Goal: Communication & Community: Ask a question

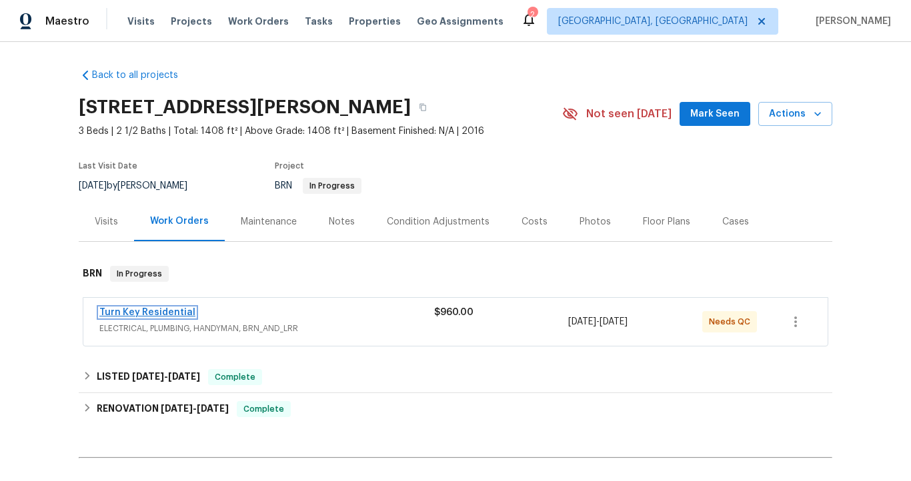
click at [183, 309] on link "Turn Key Residential" at bounding box center [147, 312] width 96 height 9
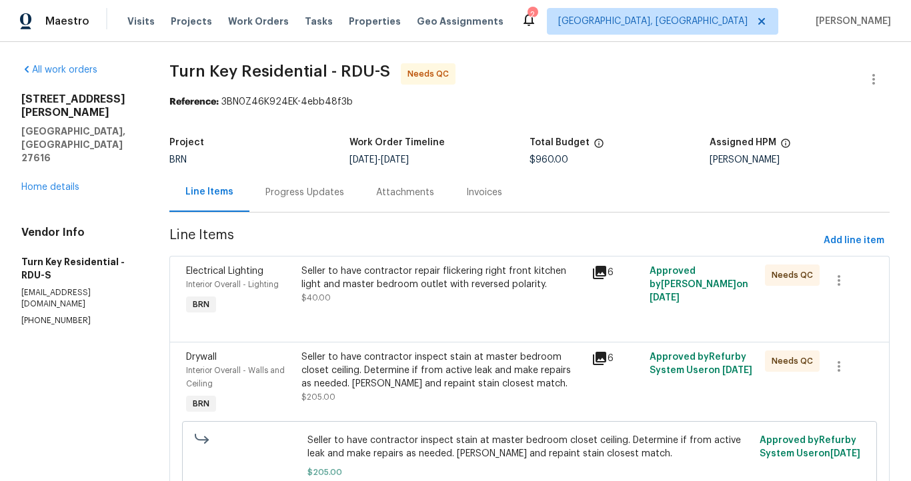
click at [502, 191] on div "Invoices" at bounding box center [484, 192] width 36 height 13
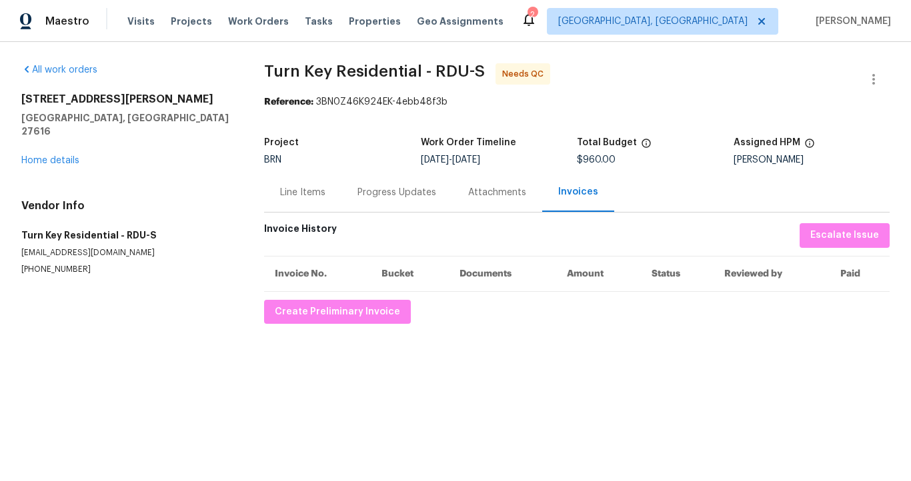
click at [311, 197] on div "Line Items" at bounding box center [302, 192] width 45 height 13
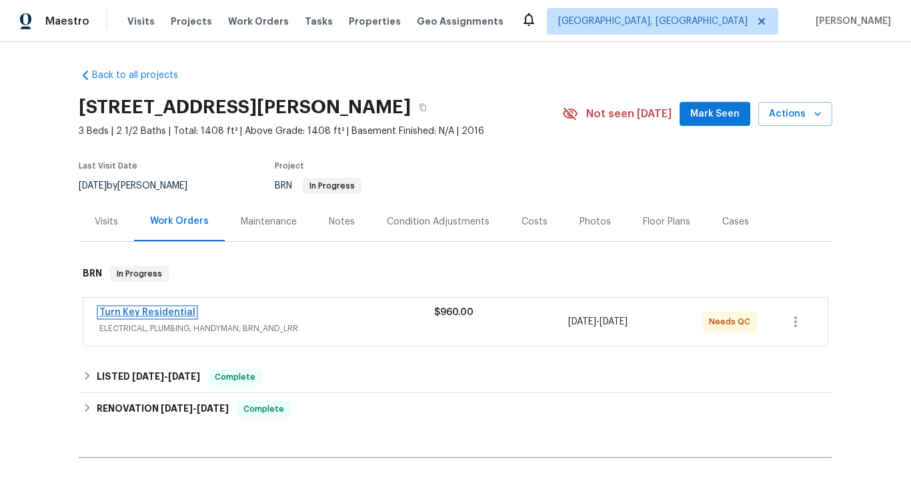
click at [156, 314] on link "Turn Key Residential" at bounding box center [147, 312] width 96 height 9
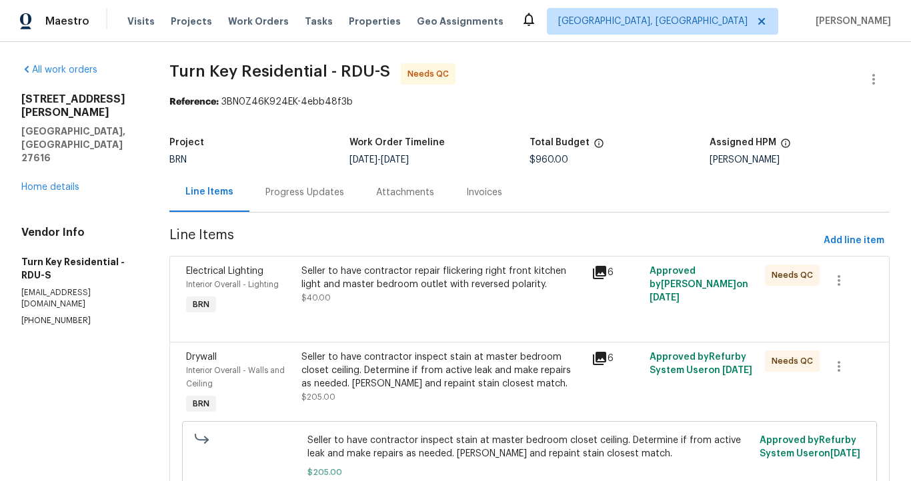
click at [327, 195] on div "Progress Updates" at bounding box center [304, 192] width 79 height 13
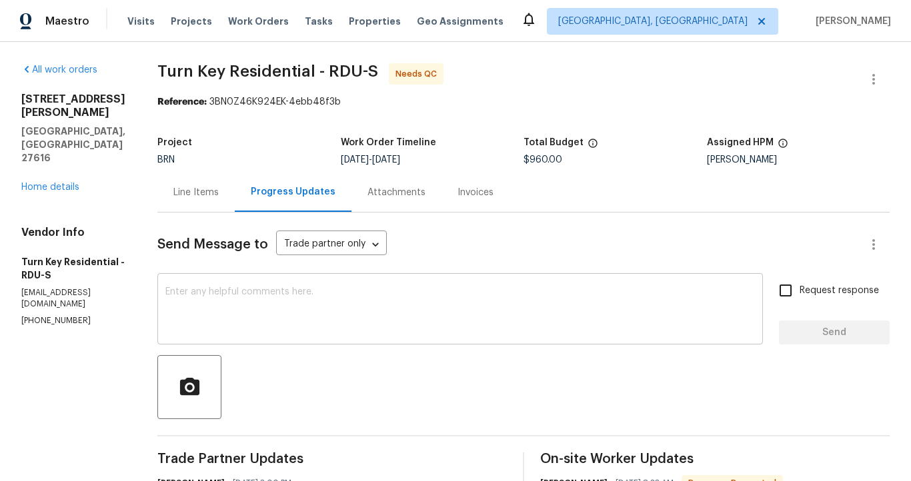
click at [392, 309] on textarea at bounding box center [459, 310] width 589 height 47
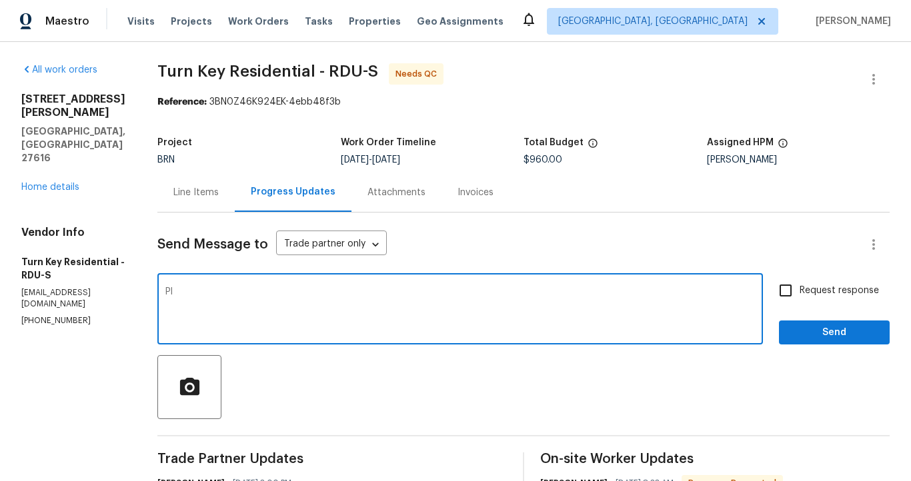
type textarea "P"
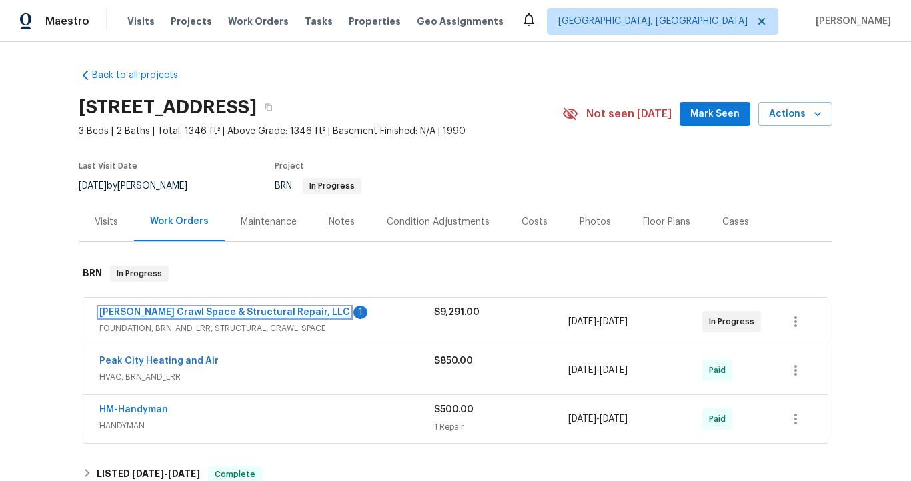
click at [197, 313] on link "[PERSON_NAME] Crawl Space & Structural Repair, LLC" at bounding box center [224, 312] width 251 height 9
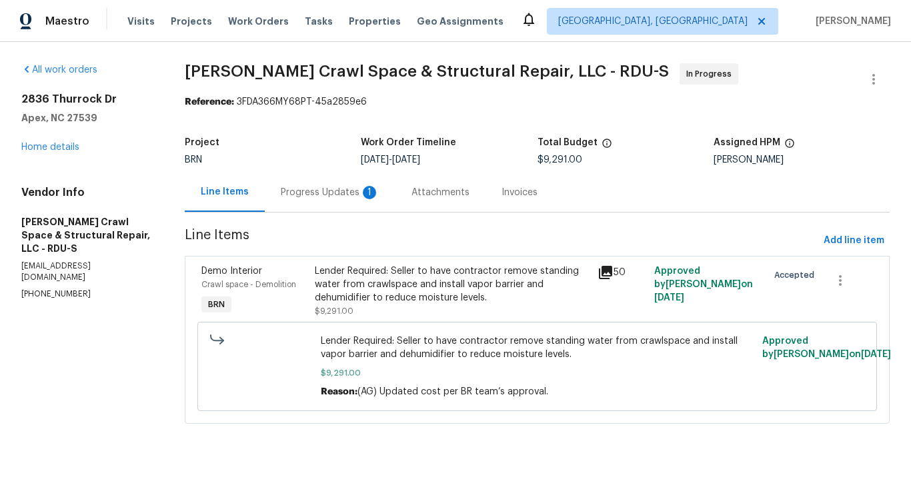
click at [338, 189] on div "Progress Updates 1" at bounding box center [330, 192] width 99 height 13
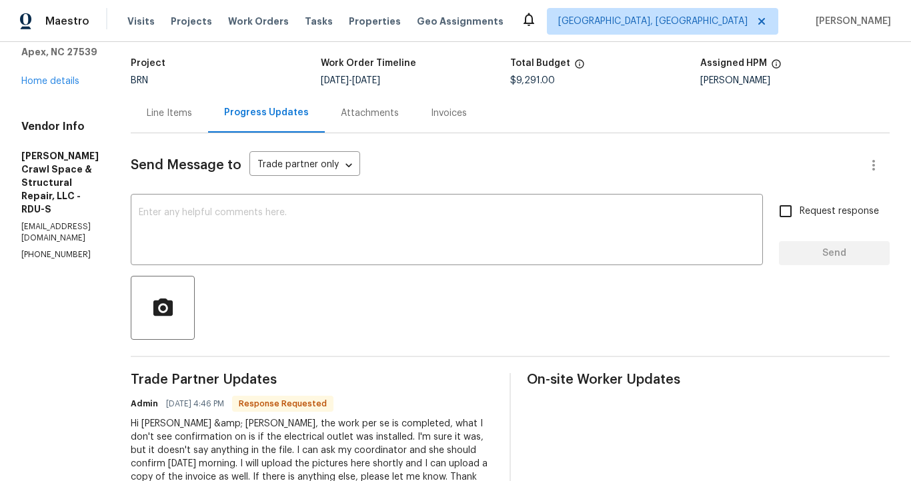
scroll to position [69, 0]
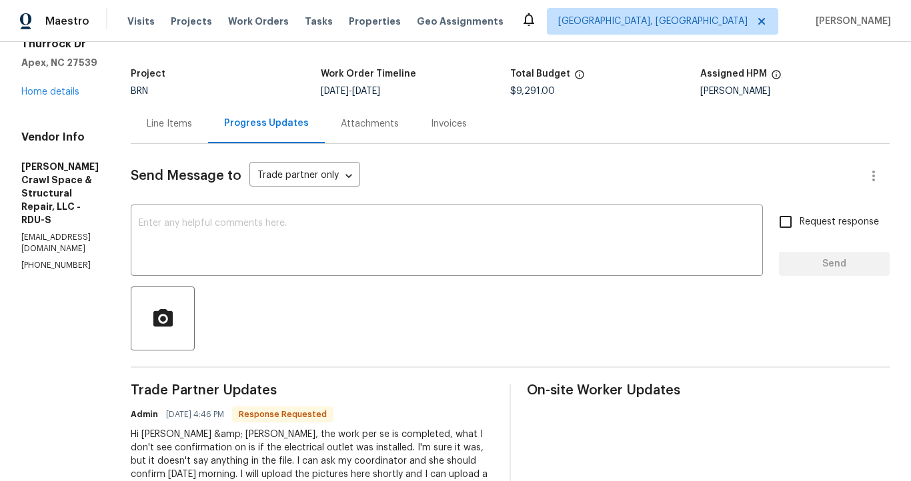
click at [192, 125] on div "Line Items" at bounding box center [169, 123] width 45 height 13
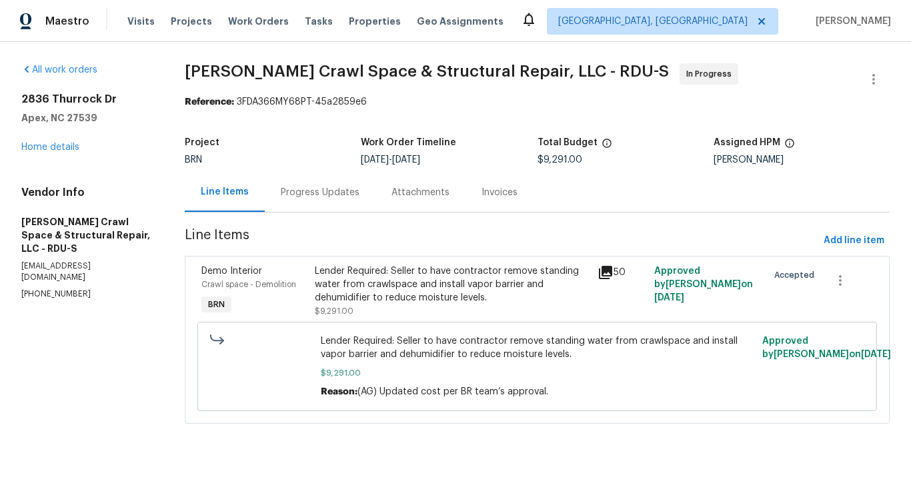
click at [599, 271] on icon at bounding box center [605, 272] width 13 height 13
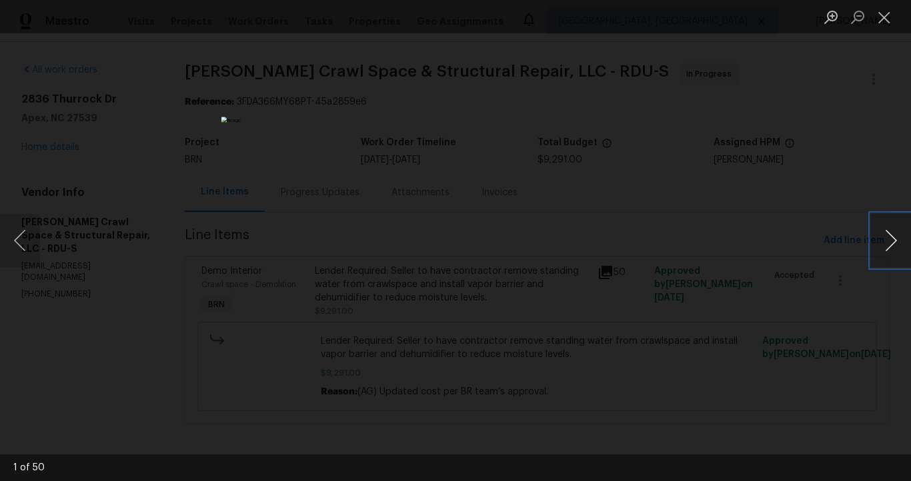
click at [880, 245] on button "Next image" at bounding box center [891, 240] width 40 height 53
click at [17, 237] on button "Previous image" at bounding box center [20, 240] width 40 height 53
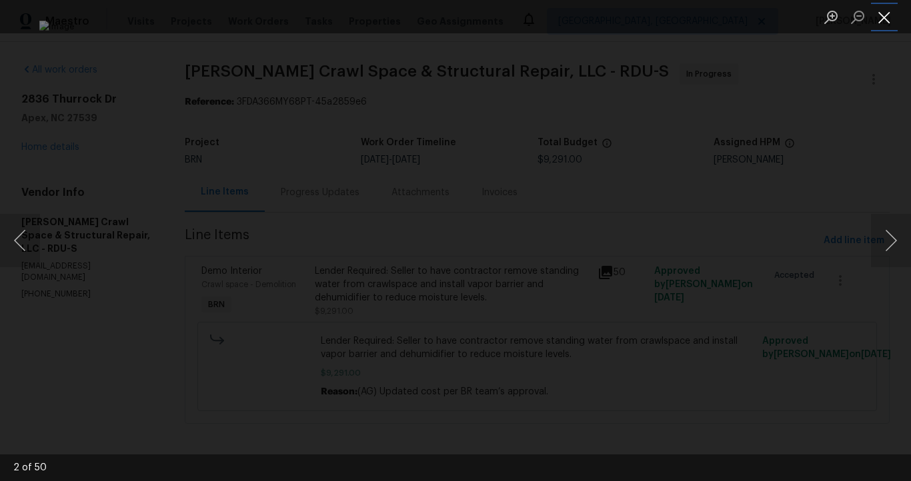
click at [878, 16] on button "Close lightbox" at bounding box center [884, 16] width 27 height 23
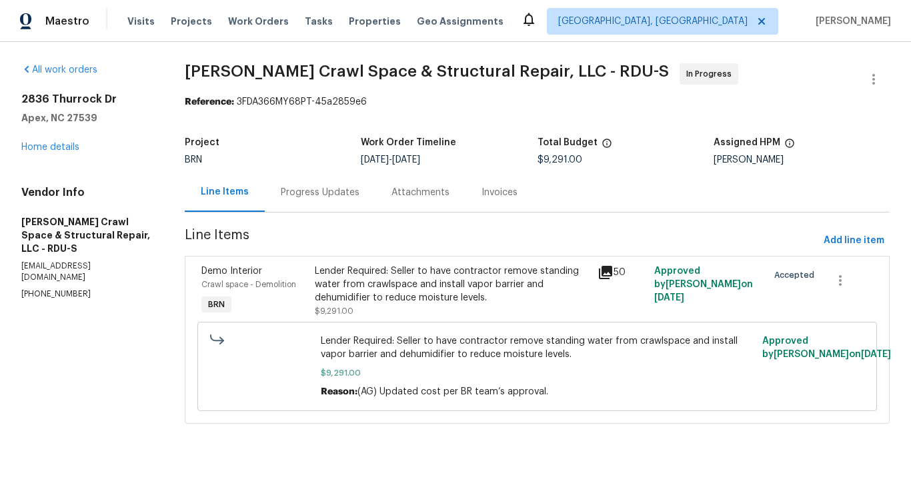
click at [492, 193] on div "Invoices" at bounding box center [499, 192] width 36 height 13
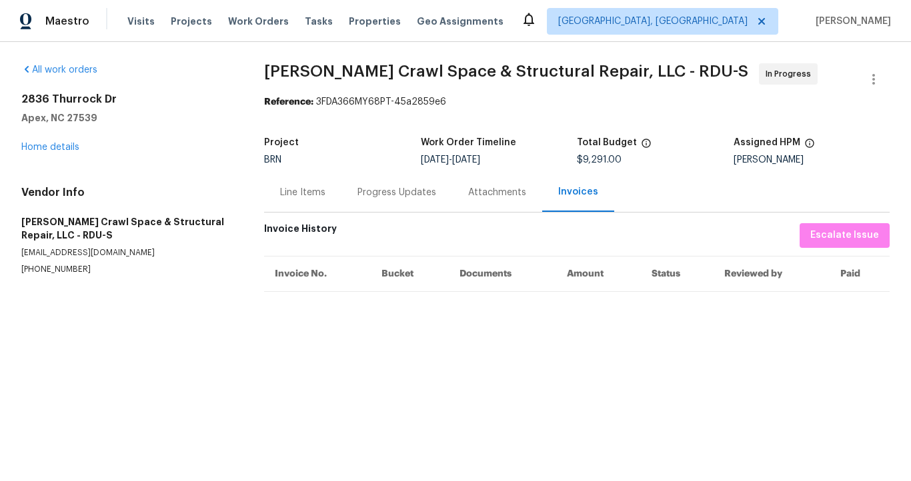
click at [483, 193] on div "Attachments" at bounding box center [497, 192] width 58 height 13
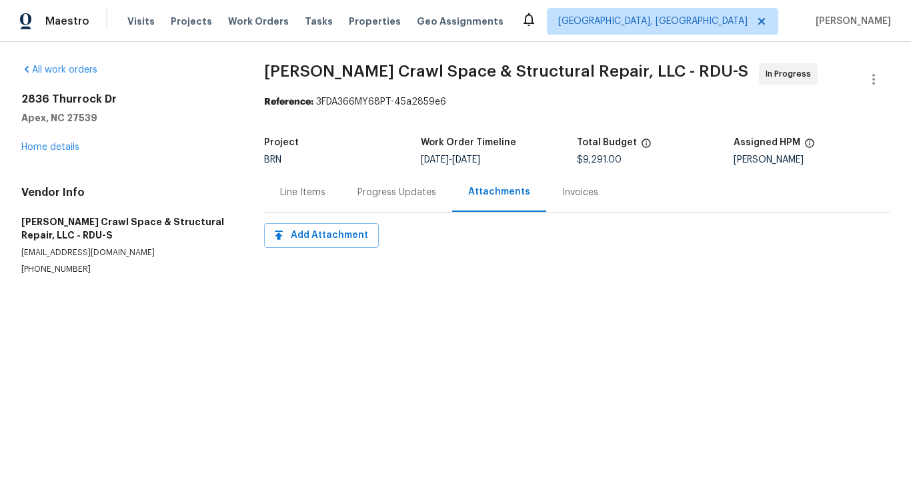
click at [364, 193] on div "Progress Updates" at bounding box center [396, 192] width 79 height 13
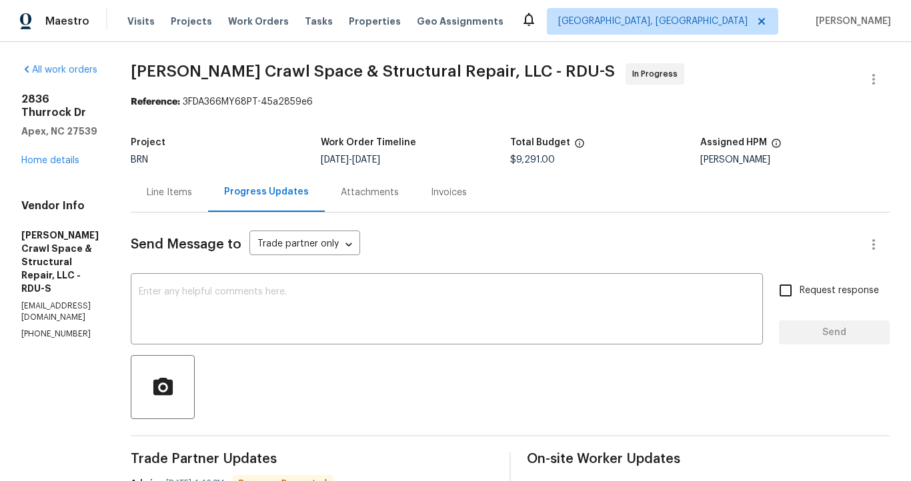
click at [192, 195] on div "Line Items" at bounding box center [169, 192] width 45 height 13
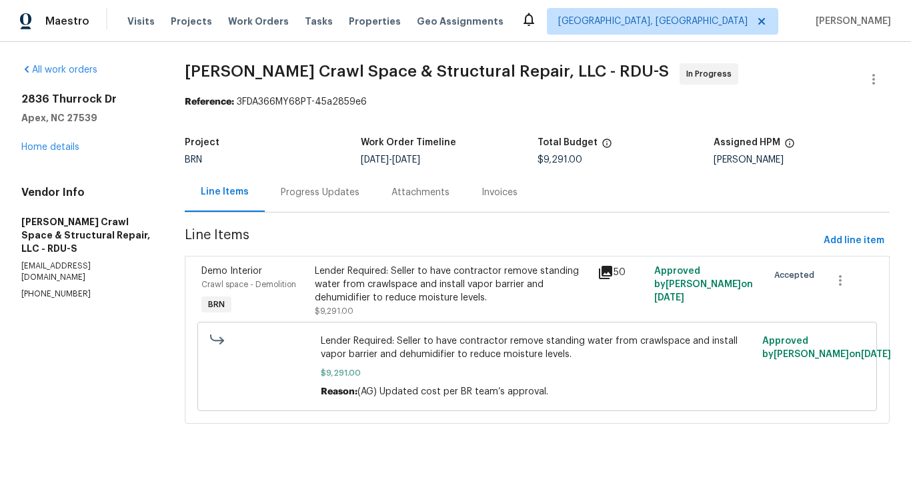
click at [309, 201] on div "Progress Updates" at bounding box center [320, 192] width 111 height 39
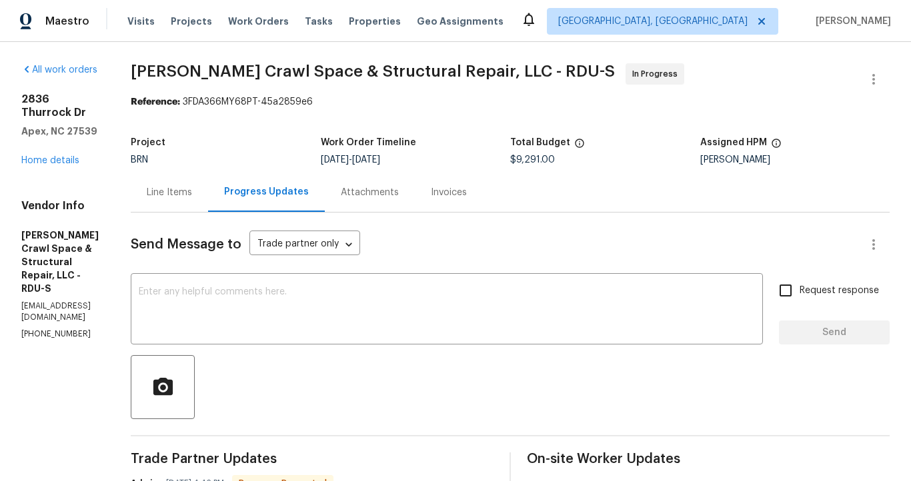
click at [192, 193] on div "Line Items" at bounding box center [169, 192] width 45 height 13
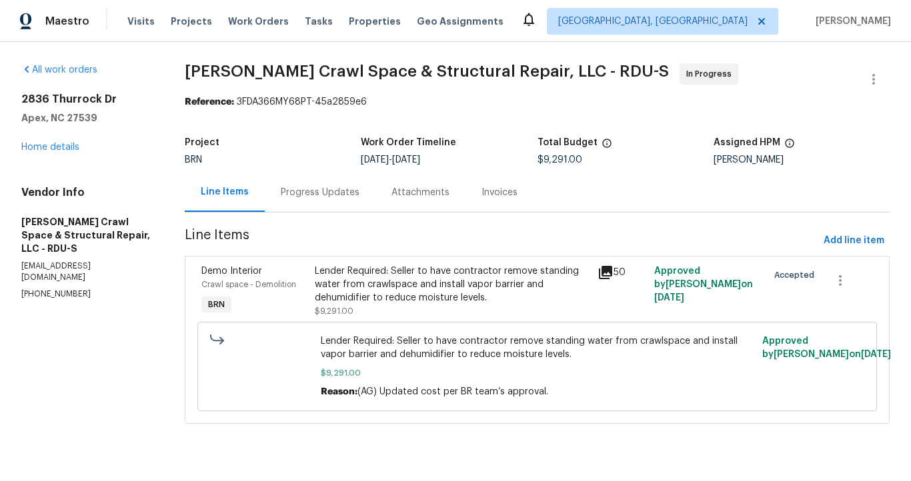
click at [607, 267] on div "50" at bounding box center [621, 273] width 49 height 16
click at [414, 193] on div "Attachments" at bounding box center [420, 192] width 58 height 13
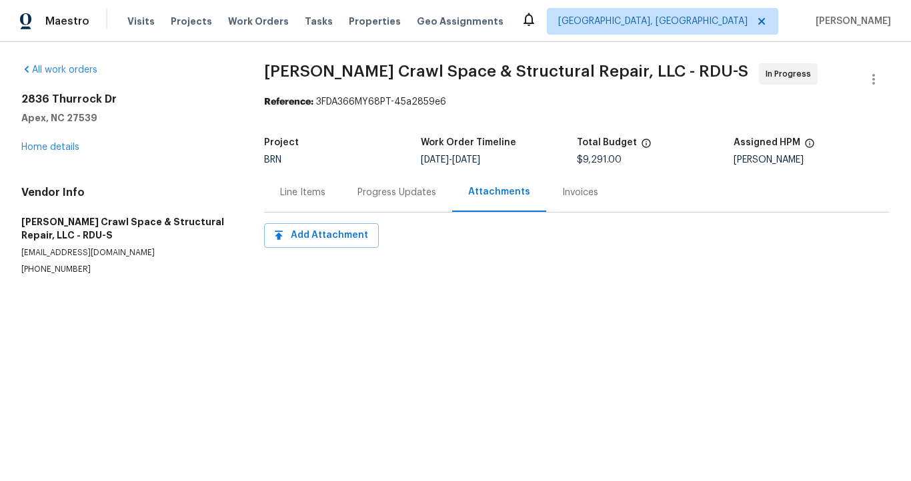
click at [571, 190] on div "Invoices" at bounding box center [580, 192] width 36 height 13
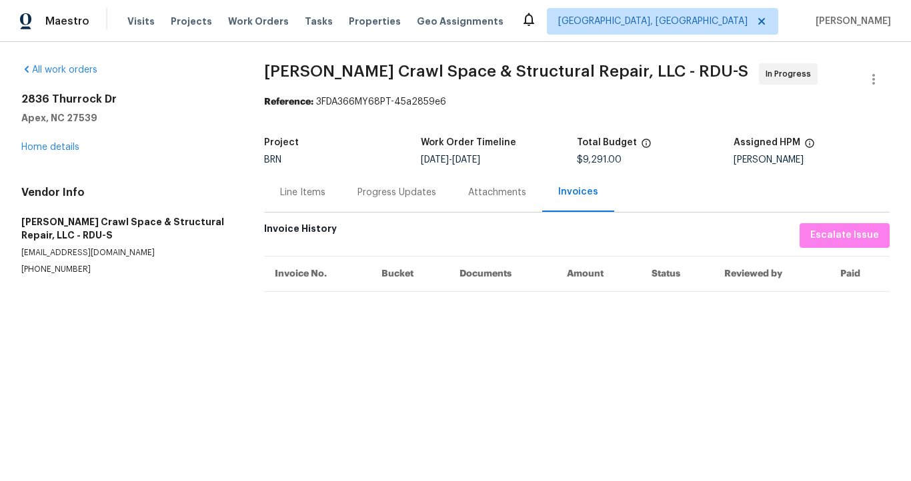
click at [416, 193] on div "Progress Updates" at bounding box center [396, 192] width 79 height 13
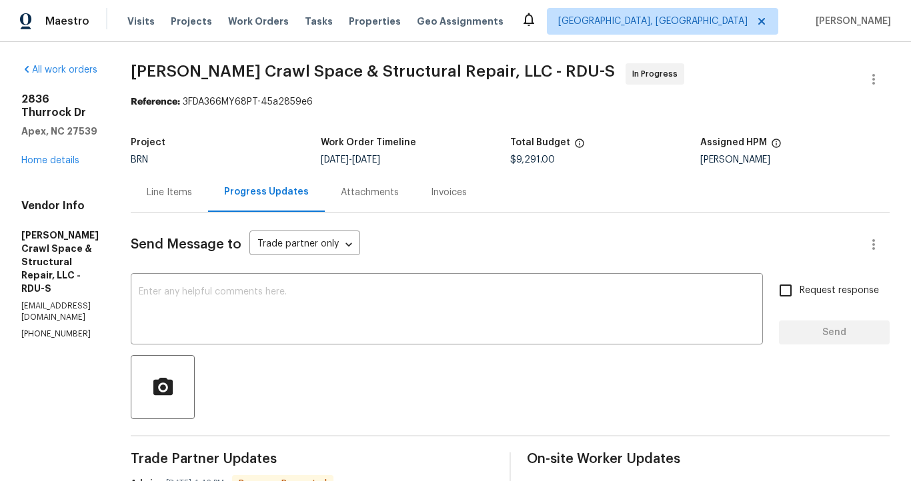
click at [192, 191] on div "Line Items" at bounding box center [169, 192] width 45 height 13
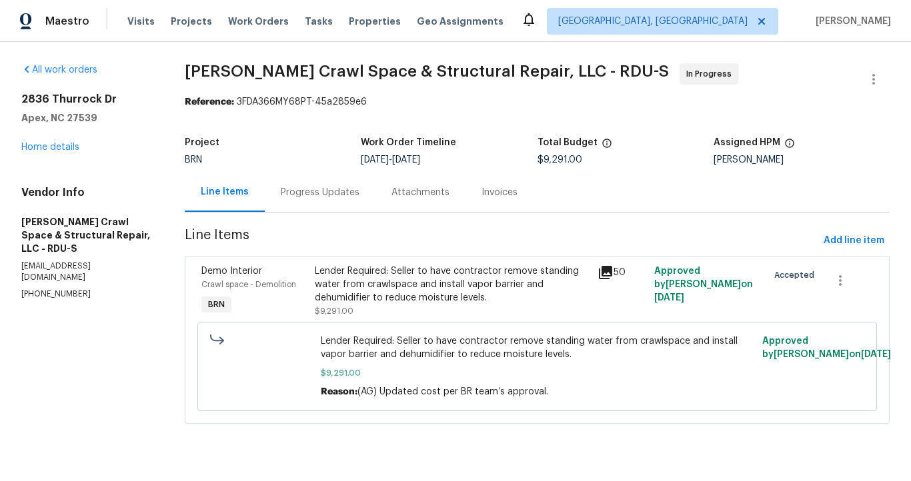
click at [599, 271] on icon at bounding box center [605, 272] width 13 height 13
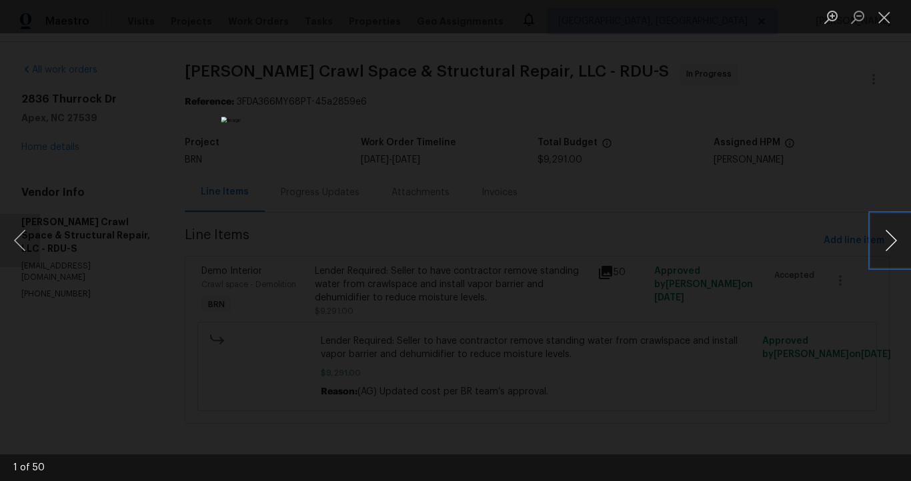
click at [893, 240] on button "Next image" at bounding box center [891, 240] width 40 height 53
click at [887, 239] on button "Next image" at bounding box center [891, 240] width 40 height 53
click at [871, 233] on button "Next image" at bounding box center [891, 240] width 40 height 53
click at [880, 244] on button "Next image" at bounding box center [891, 240] width 40 height 53
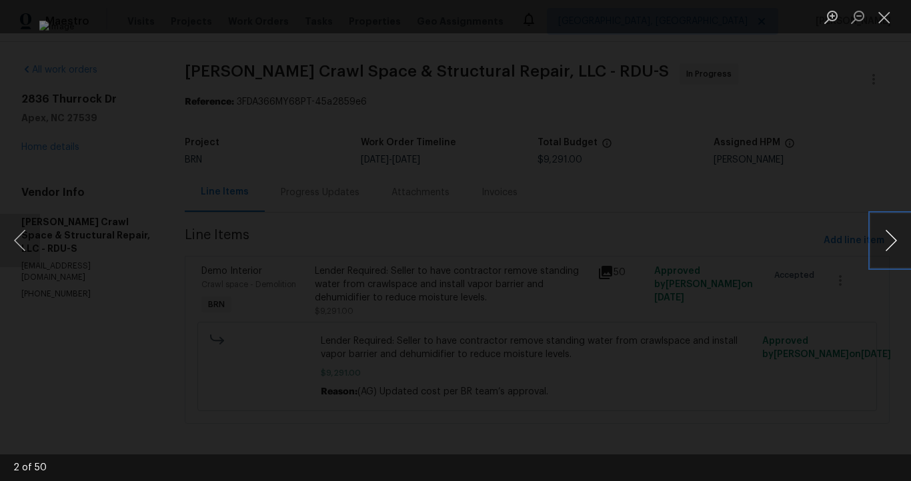
click at [880, 243] on button "Next image" at bounding box center [891, 240] width 40 height 53
click at [789, 281] on div "Lightbox" at bounding box center [455, 240] width 911 height 481
click at [888, 240] on button "Next image" at bounding box center [891, 240] width 40 height 53
click at [887, 239] on button "Next image" at bounding box center [891, 240] width 40 height 53
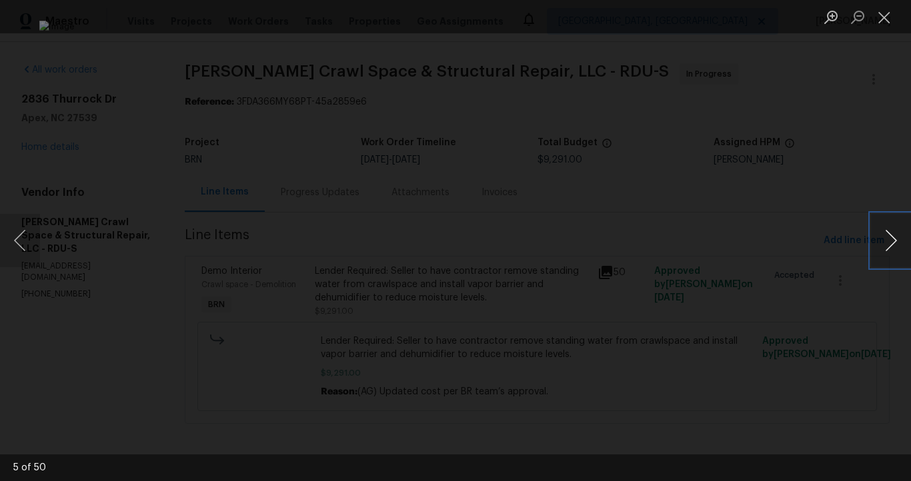
click at [881, 244] on button "Next image" at bounding box center [891, 240] width 40 height 53
click at [871, 248] on button "Next image" at bounding box center [891, 240] width 40 height 53
click at [891, 243] on button "Next image" at bounding box center [891, 240] width 40 height 53
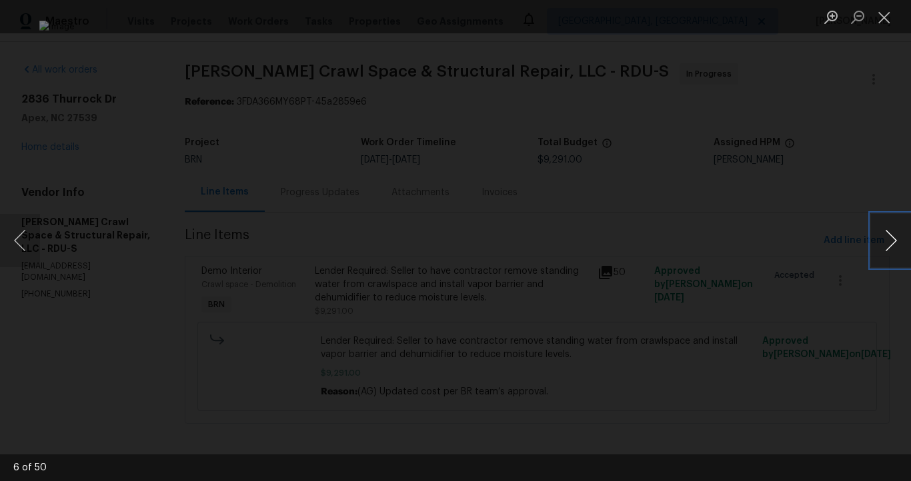
click at [891, 243] on button "Next image" at bounding box center [891, 240] width 40 height 53
click at [893, 251] on button "Next image" at bounding box center [891, 240] width 40 height 53
click at [893, 250] on button "Next image" at bounding box center [891, 240] width 40 height 53
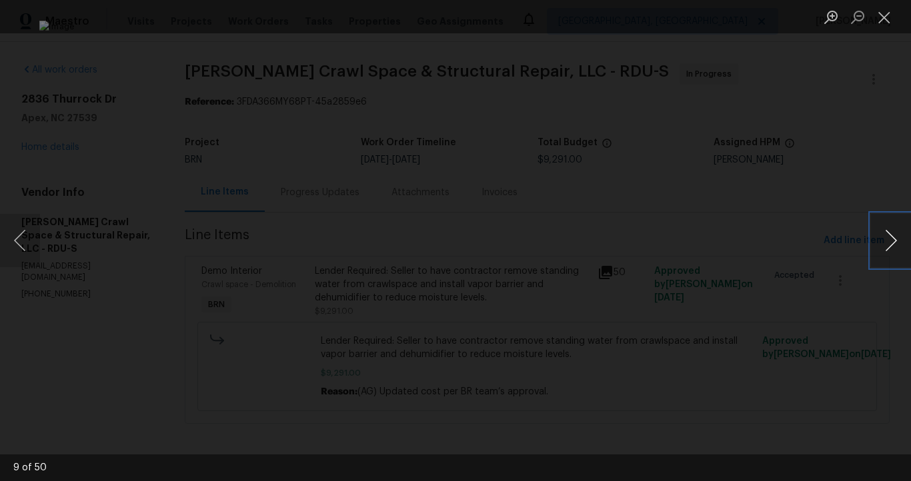
click at [893, 250] on button "Next image" at bounding box center [891, 240] width 40 height 53
click at [878, 233] on button "Next image" at bounding box center [891, 240] width 40 height 53
click at [883, 243] on button "Next image" at bounding box center [891, 240] width 40 height 53
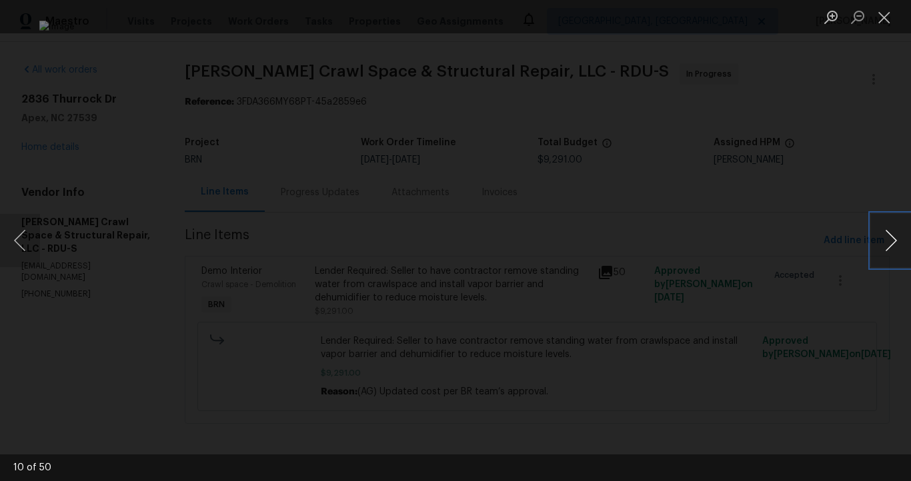
click at [883, 243] on button "Next image" at bounding box center [891, 240] width 40 height 53
click at [885, 239] on button "Next image" at bounding box center [891, 240] width 40 height 53
click at [552, 246] on img "Lightbox" at bounding box center [455, 241] width 833 height 440
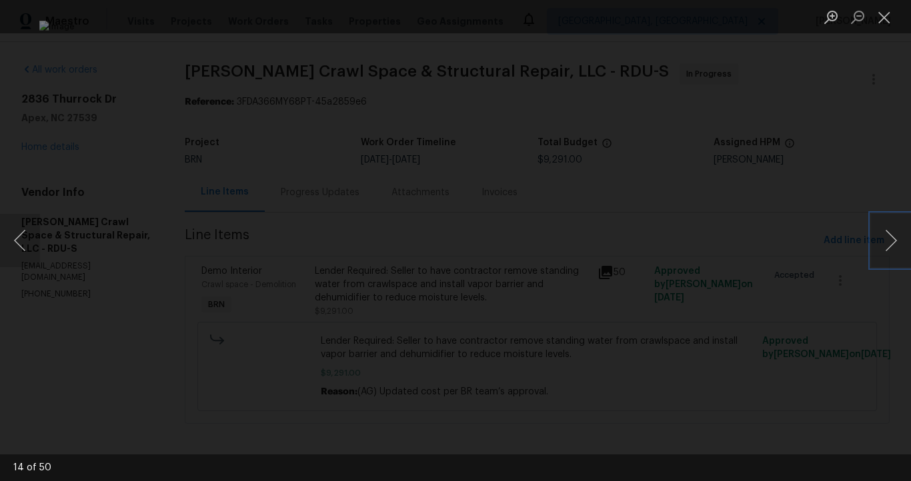
click at [568, 301] on img "Lightbox" at bounding box center [455, 241] width 833 height 440
click at [887, 233] on button "Next image" at bounding box center [891, 240] width 40 height 53
click at [881, 285] on div "Lightbox" at bounding box center [455, 240] width 911 height 481
click at [885, 246] on button "Next image" at bounding box center [891, 240] width 40 height 53
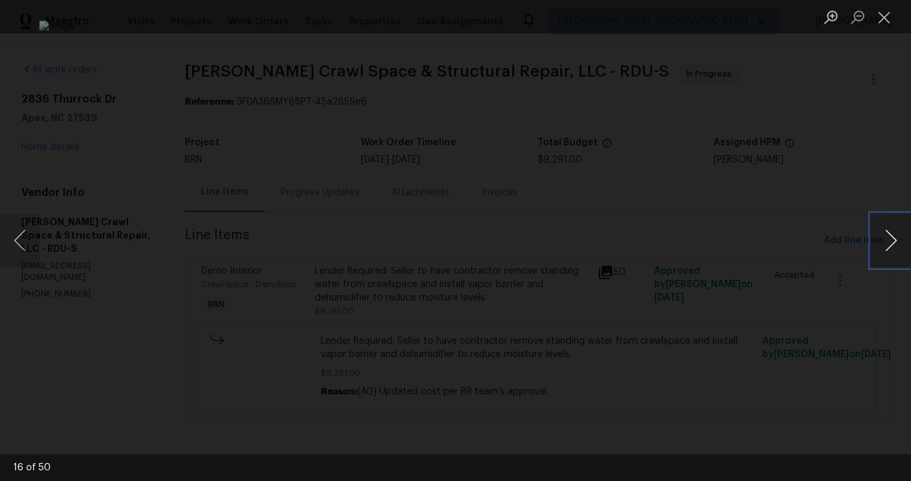
click at [885, 246] on button "Next image" at bounding box center [891, 240] width 40 height 53
click at [891, 239] on button "Next image" at bounding box center [891, 240] width 40 height 53
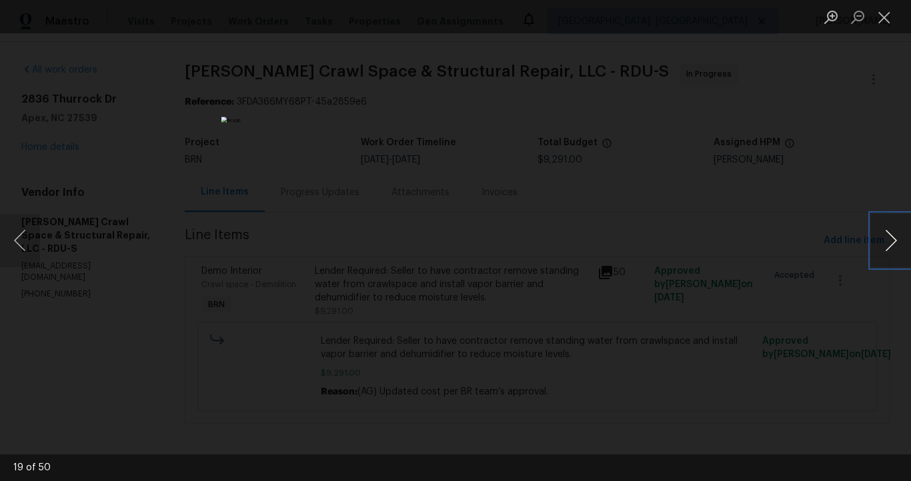
click at [891, 239] on button "Next image" at bounding box center [891, 240] width 40 height 53
click at [893, 238] on button "Next image" at bounding box center [891, 240] width 40 height 53
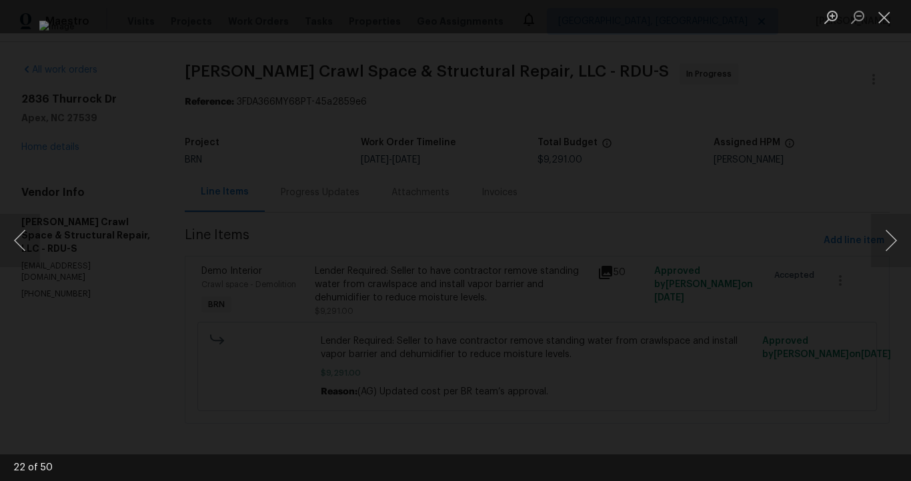
click at [869, 231] on div "Lightbox" at bounding box center [455, 240] width 911 height 481
click at [876, 237] on button "Next image" at bounding box center [891, 240] width 40 height 53
click at [876, 236] on button "Next image" at bounding box center [891, 240] width 40 height 53
click at [875, 237] on button "Next image" at bounding box center [891, 240] width 40 height 53
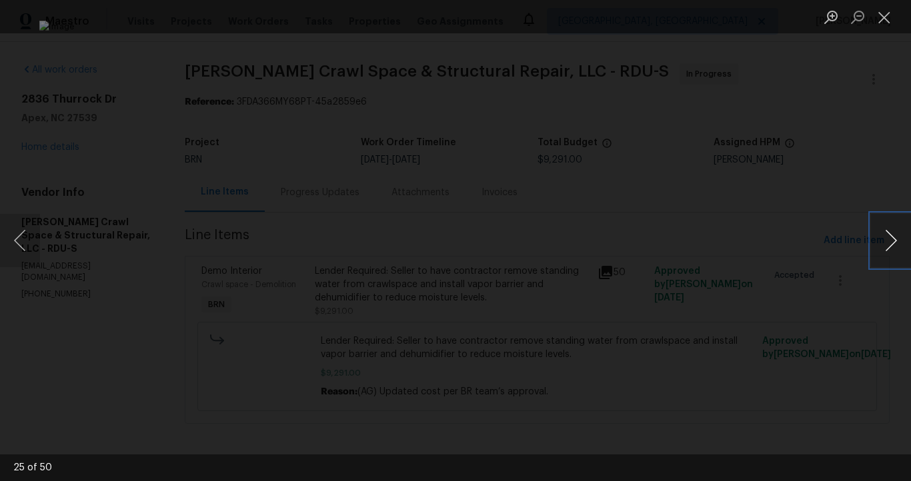
click at [875, 237] on button "Next image" at bounding box center [891, 240] width 40 height 53
click at [877, 17] on button "Close lightbox" at bounding box center [884, 16] width 27 height 23
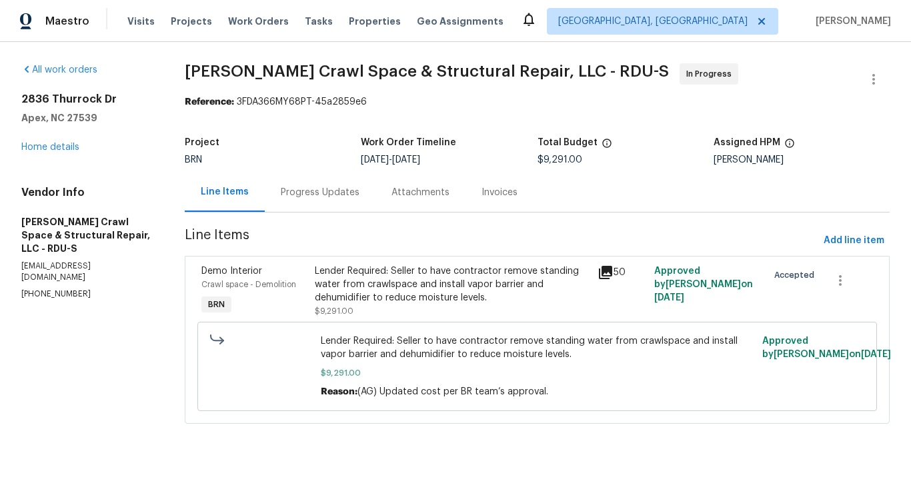
click at [312, 195] on div "Progress Updates" at bounding box center [320, 192] width 79 height 13
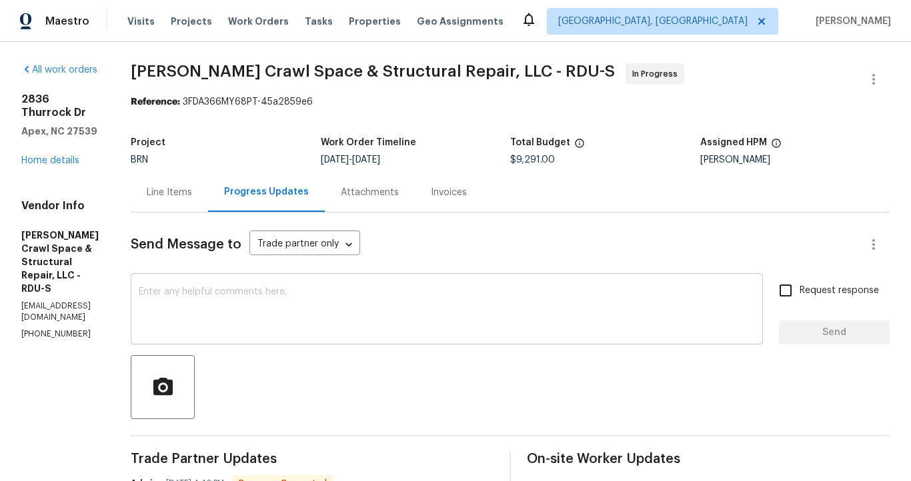
click at [287, 299] on textarea at bounding box center [447, 310] width 616 height 47
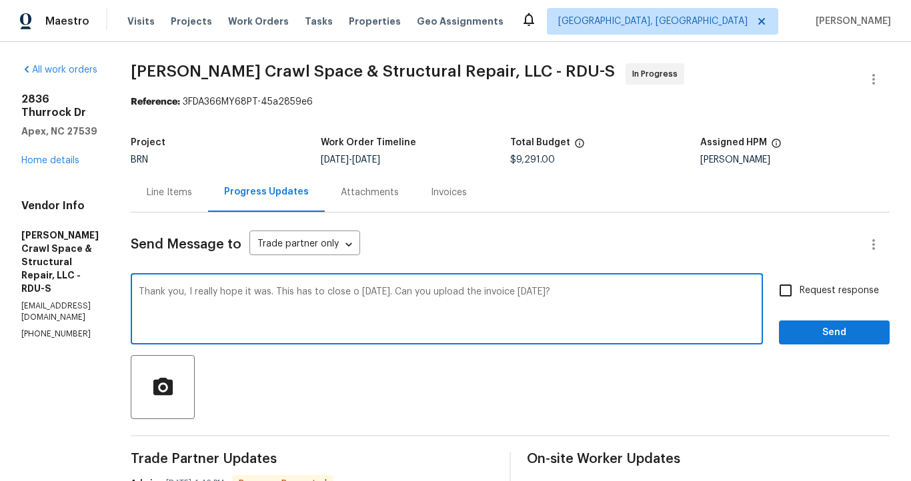
type textarea "Thank you, I really hope it was. This has to close o [DATE]. Can you upload the…"
click at [821, 337] on span "Send" at bounding box center [833, 333] width 89 height 17
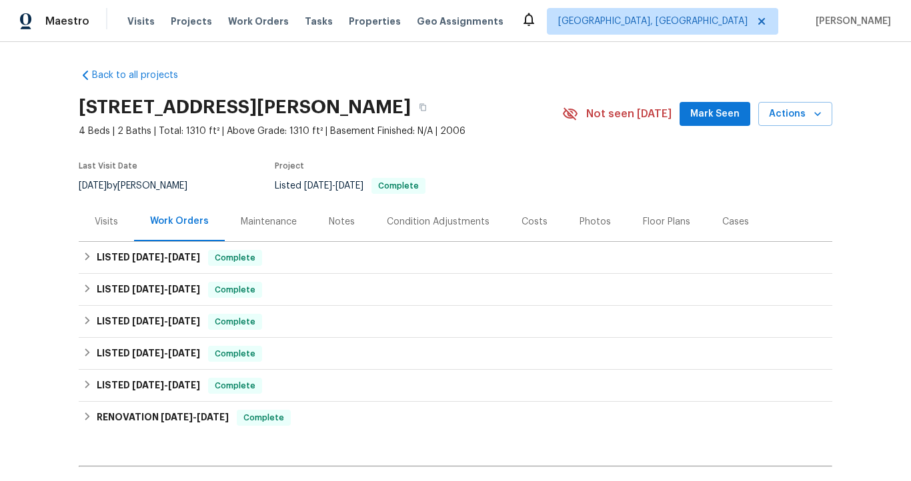
click at [109, 220] on div "Visits" at bounding box center [106, 221] width 23 height 13
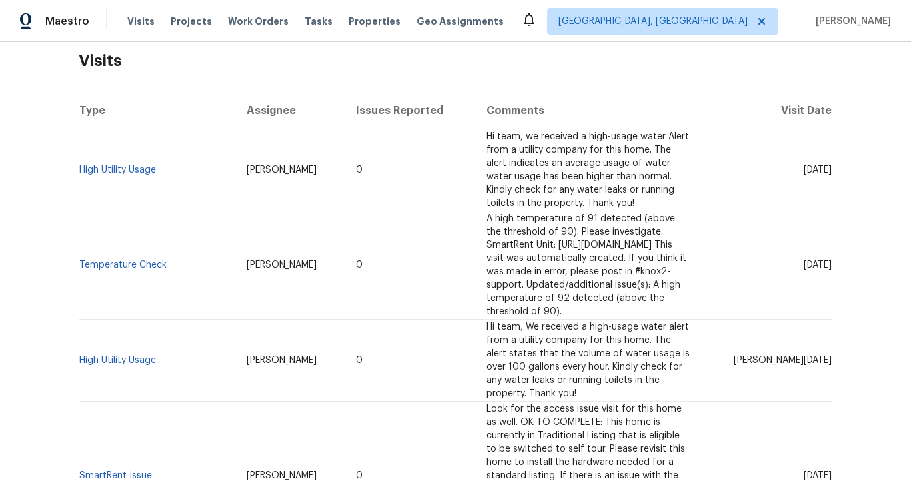
scroll to position [201, 0]
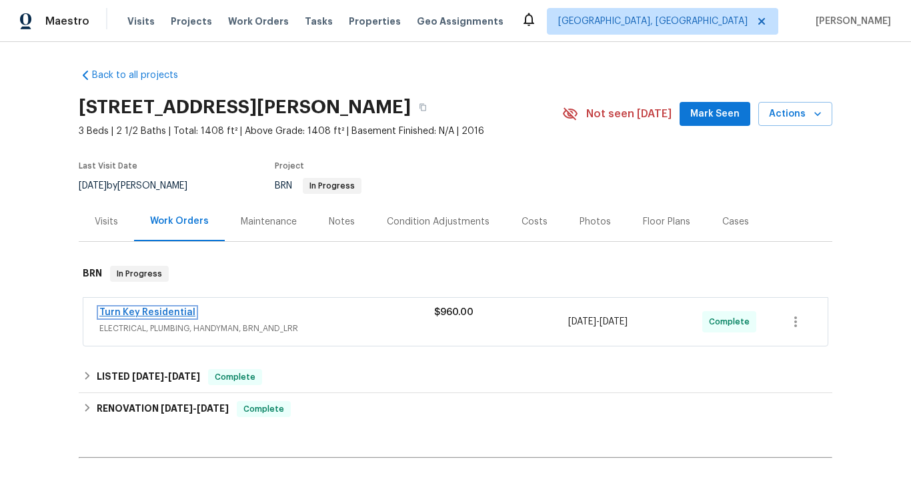
click at [167, 312] on link "Turn Key Residential" at bounding box center [147, 312] width 96 height 9
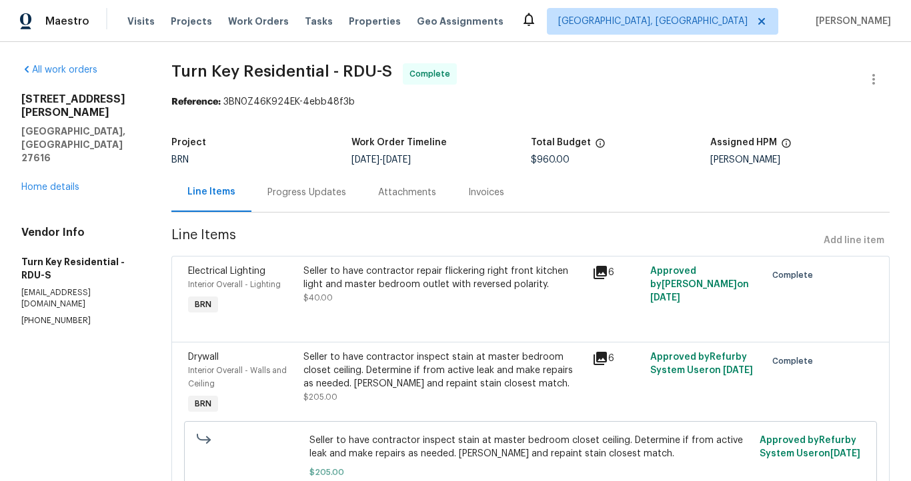
click at [504, 197] on div "Invoices" at bounding box center [486, 192] width 36 height 13
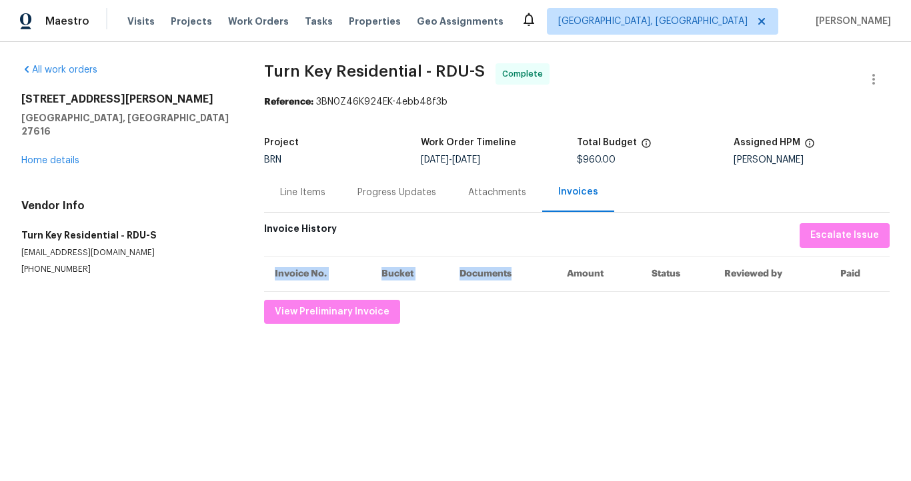
drag, startPoint x: 520, startPoint y: 274, endPoint x: 471, endPoint y: 245, distance: 57.4
click at [471, 245] on div "Invoice History Escalate Issue Invoice No. Bucket Documents Amount Status Revie…" at bounding box center [576, 273] width 625 height 101
click at [596, 215] on section "Turn Key Residential - RDU-S Complete Reference: 3BN0Z46K924EK-4ebb48f3b Projec…" at bounding box center [576, 193] width 625 height 261
click at [316, 191] on div "Line Items" at bounding box center [302, 192] width 45 height 13
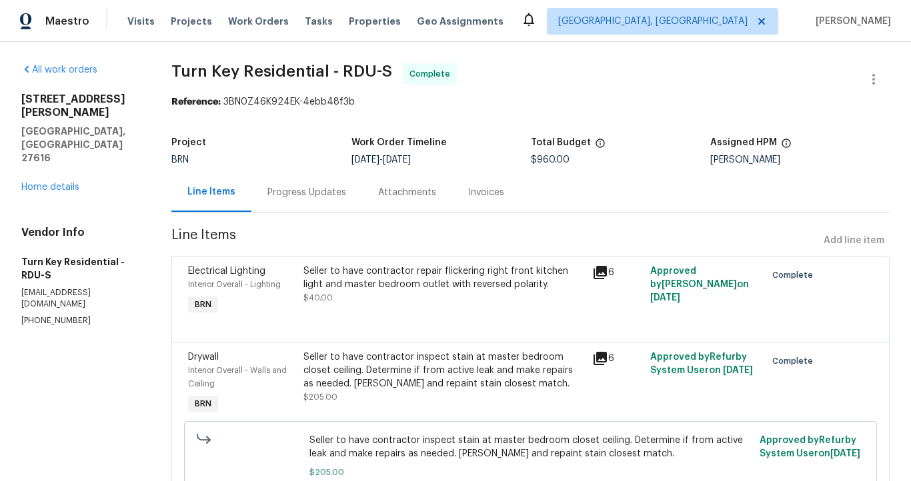
click at [309, 198] on div "Progress Updates" at bounding box center [306, 192] width 79 height 13
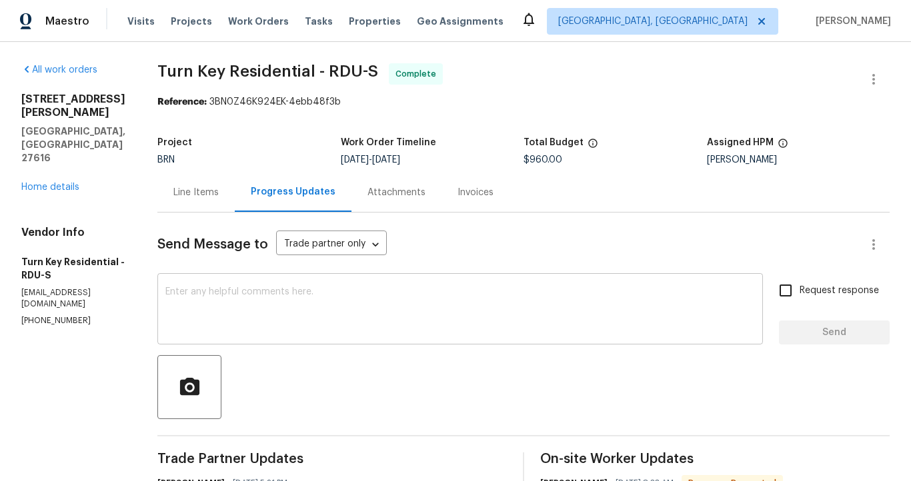
click at [252, 291] on textarea at bounding box center [459, 310] width 589 height 47
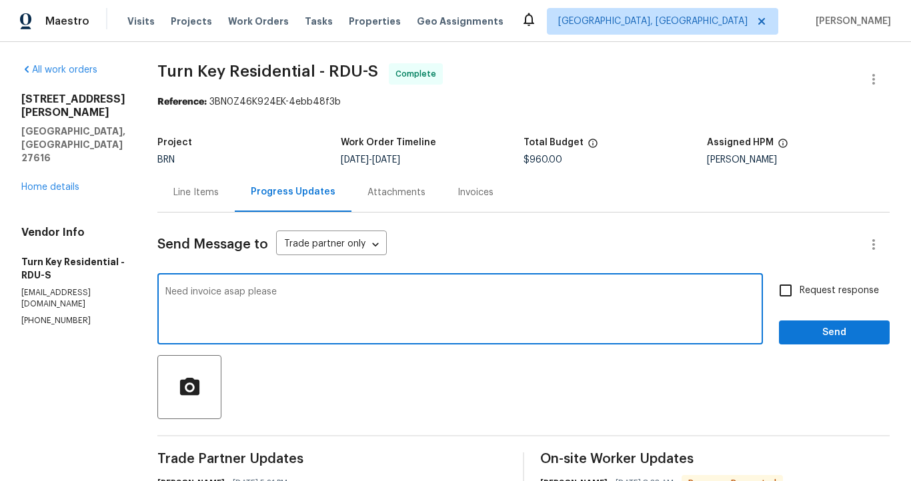
type textarea "Need invoice asap please"
click at [833, 335] on span "Send" at bounding box center [833, 333] width 89 height 17
